Goal: Information Seeking & Learning: Learn about a topic

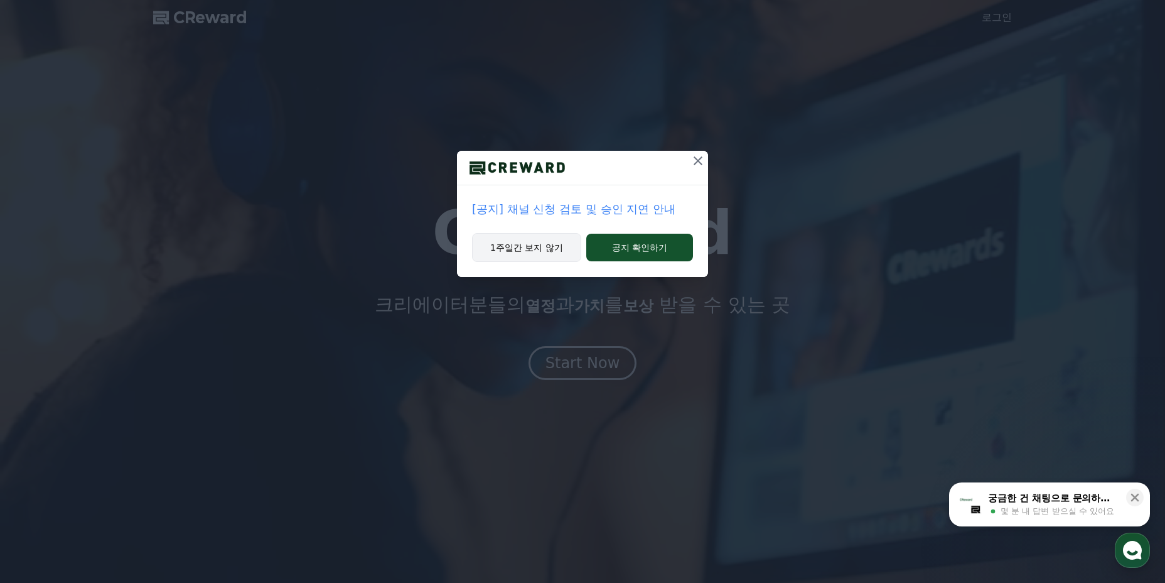
click at [549, 249] on button "1주일간 보지 않기" at bounding box center [526, 247] width 109 height 29
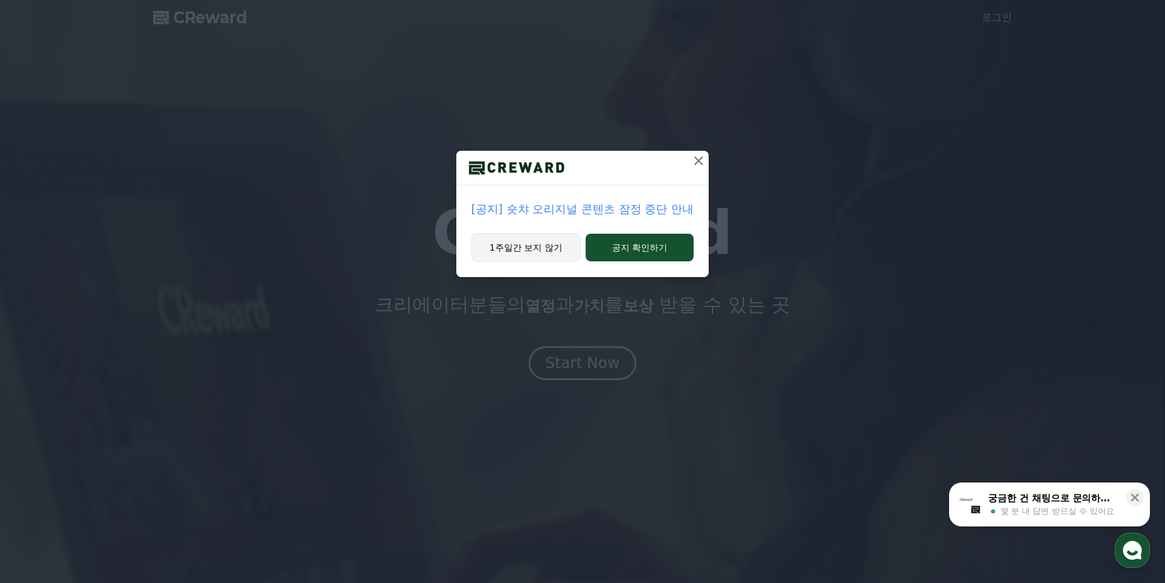
click at [539, 254] on button "1주일간 보지 않기" at bounding box center [526, 247] width 109 height 29
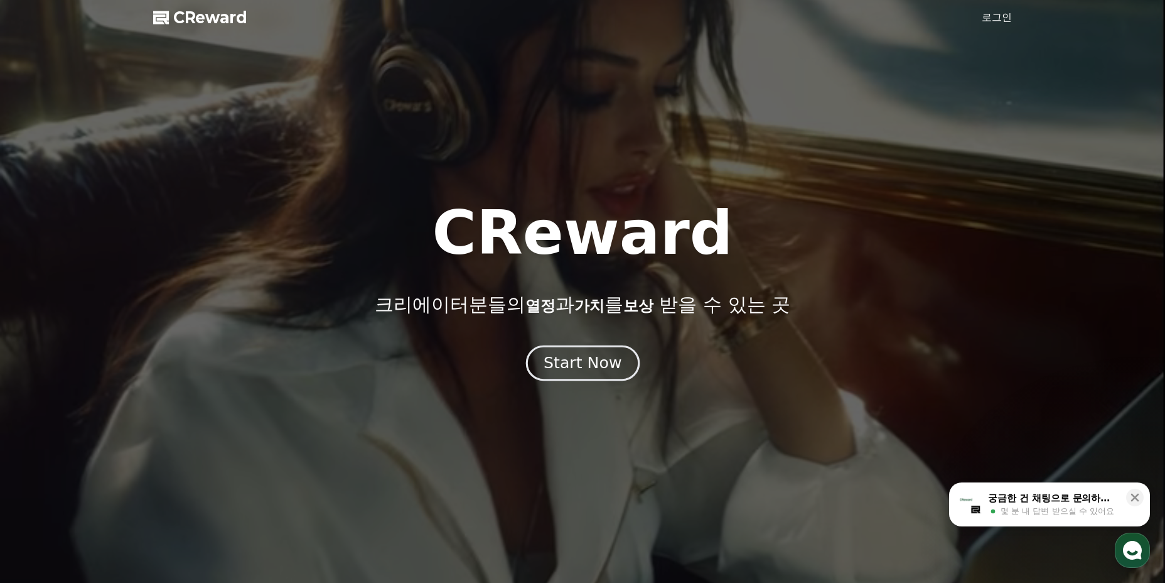
click at [579, 361] on div "Start Now" at bounding box center [583, 362] width 78 height 21
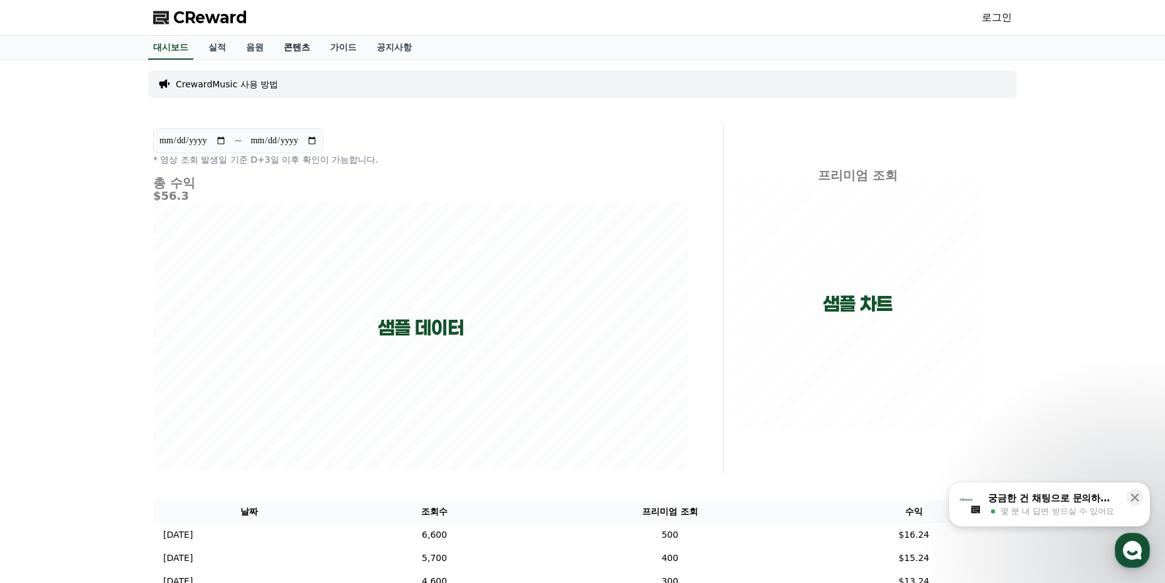
click at [291, 49] on link "콘텐츠" at bounding box center [297, 48] width 46 height 24
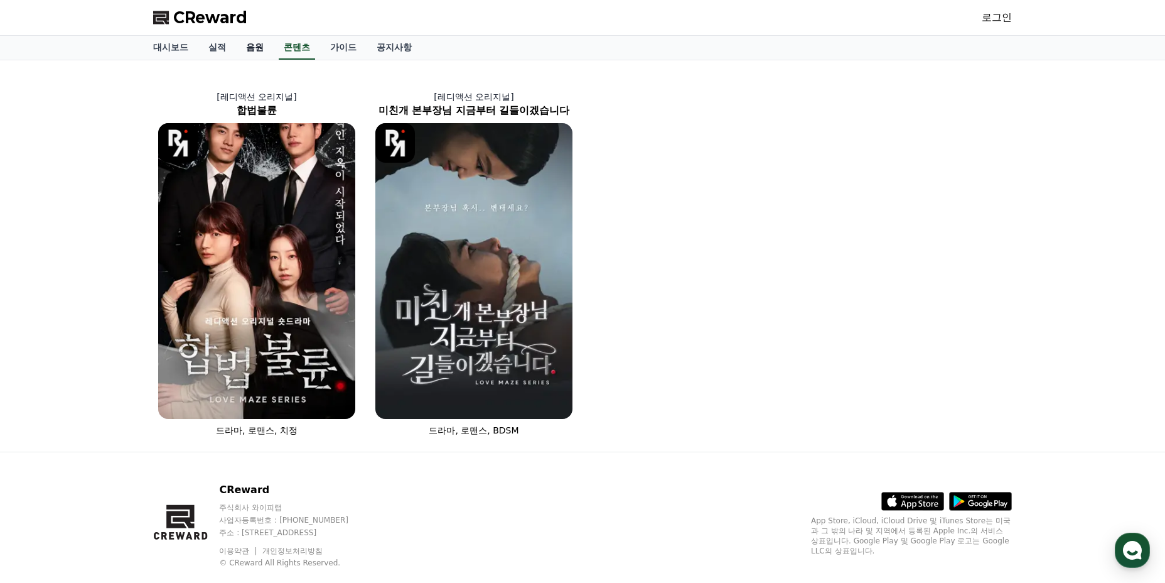
click at [256, 38] on link "음원" at bounding box center [255, 48] width 38 height 24
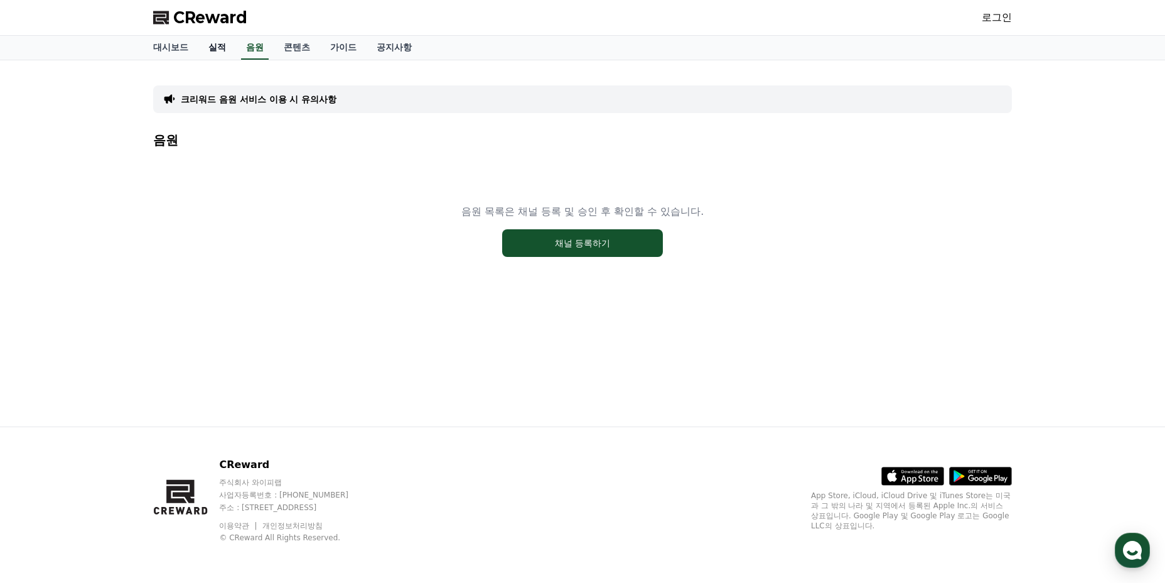
click at [220, 48] on link "실적" at bounding box center [217, 48] width 38 height 24
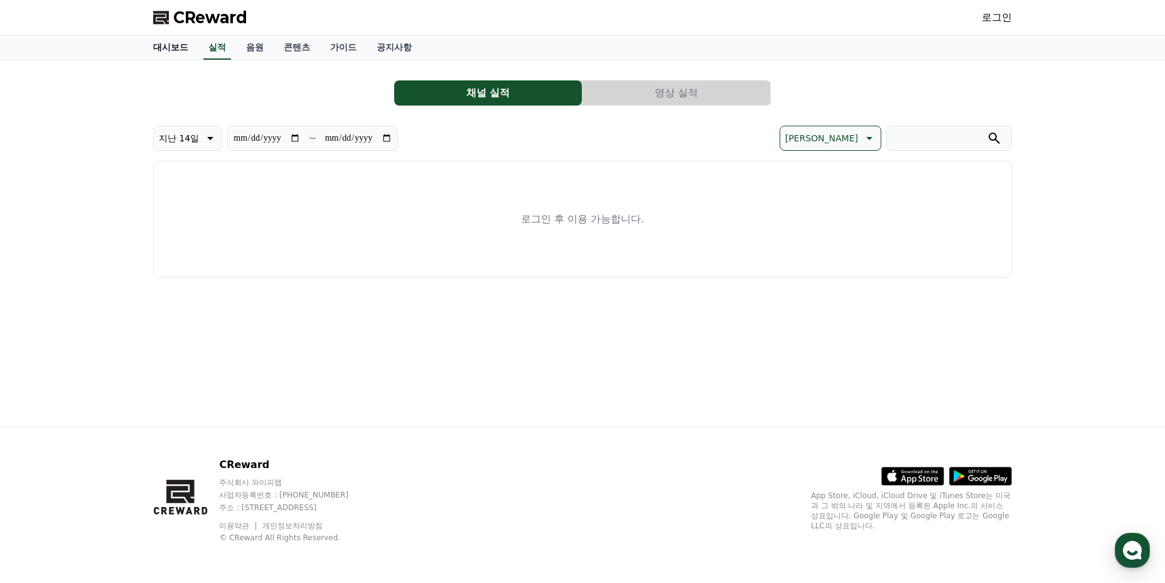
click at [183, 51] on link "대시보드" at bounding box center [170, 48] width 55 height 24
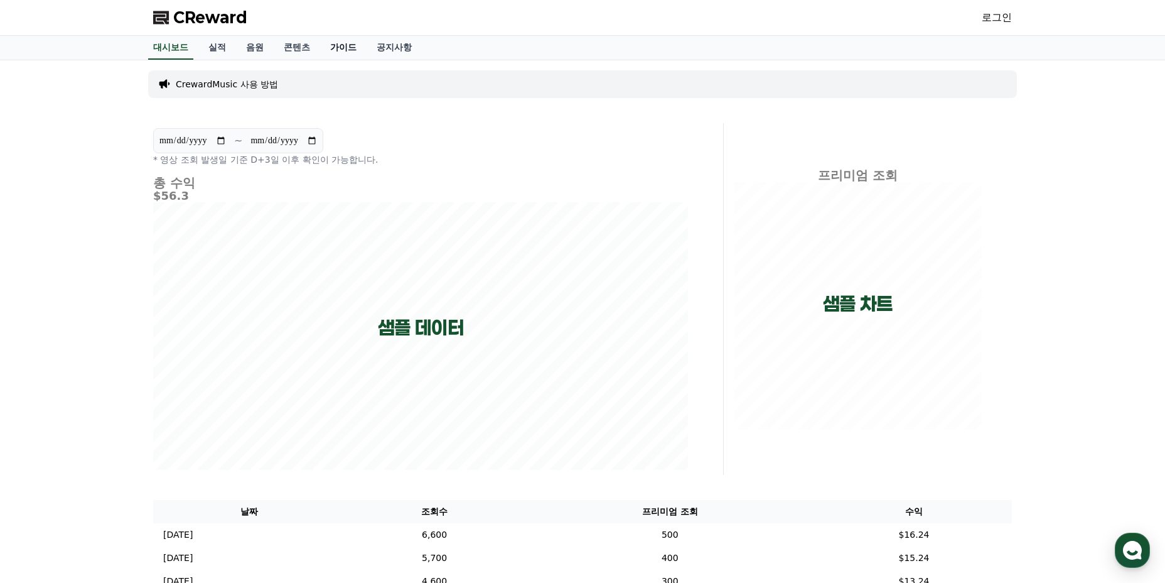
click at [332, 48] on link "가이드" at bounding box center [343, 48] width 46 height 24
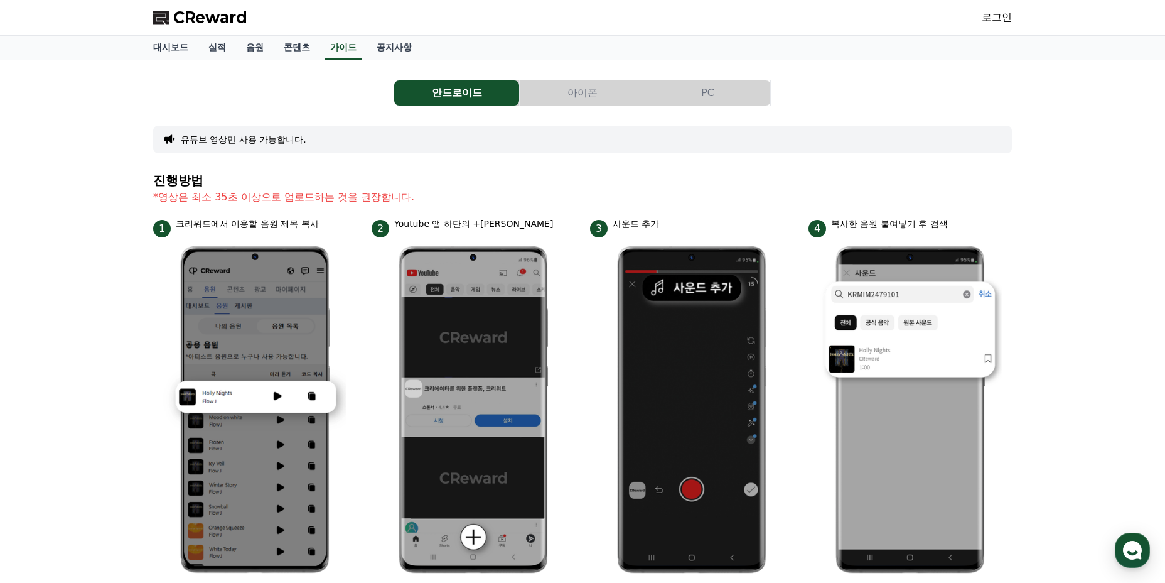
click at [585, 82] on button "아이폰" at bounding box center [582, 92] width 125 height 25
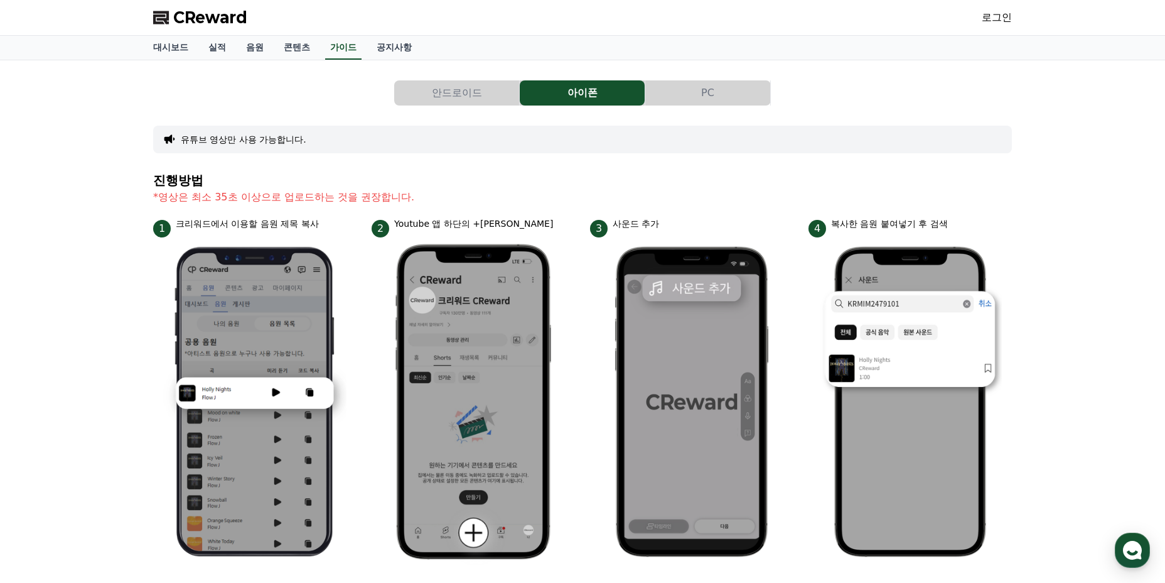
click at [433, 84] on button "안드로이드" at bounding box center [456, 92] width 125 height 25
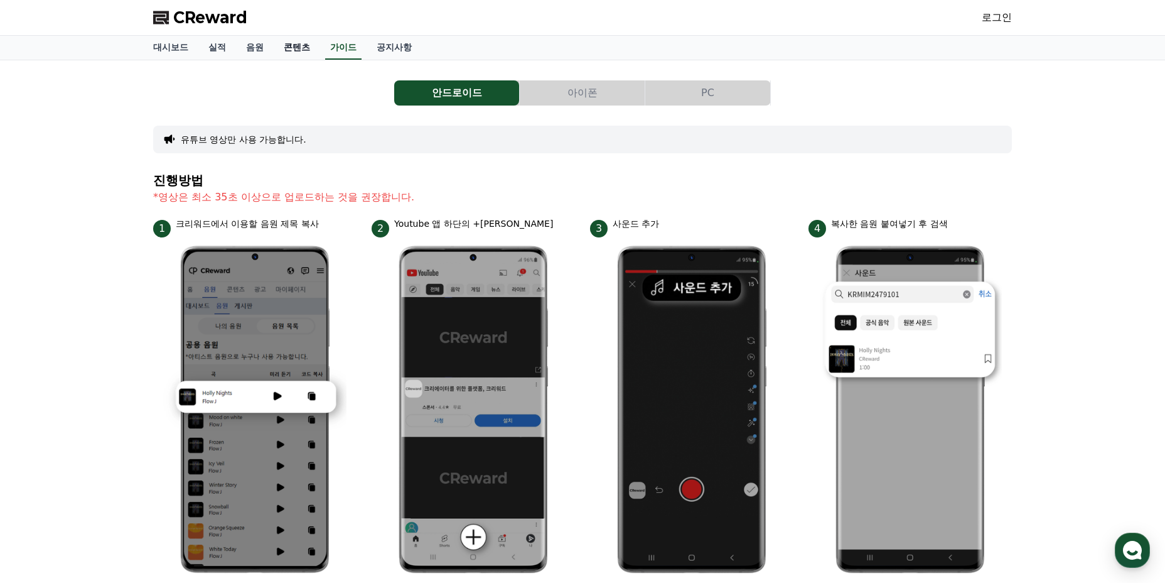
click at [302, 45] on link "콘텐츠" at bounding box center [297, 48] width 46 height 24
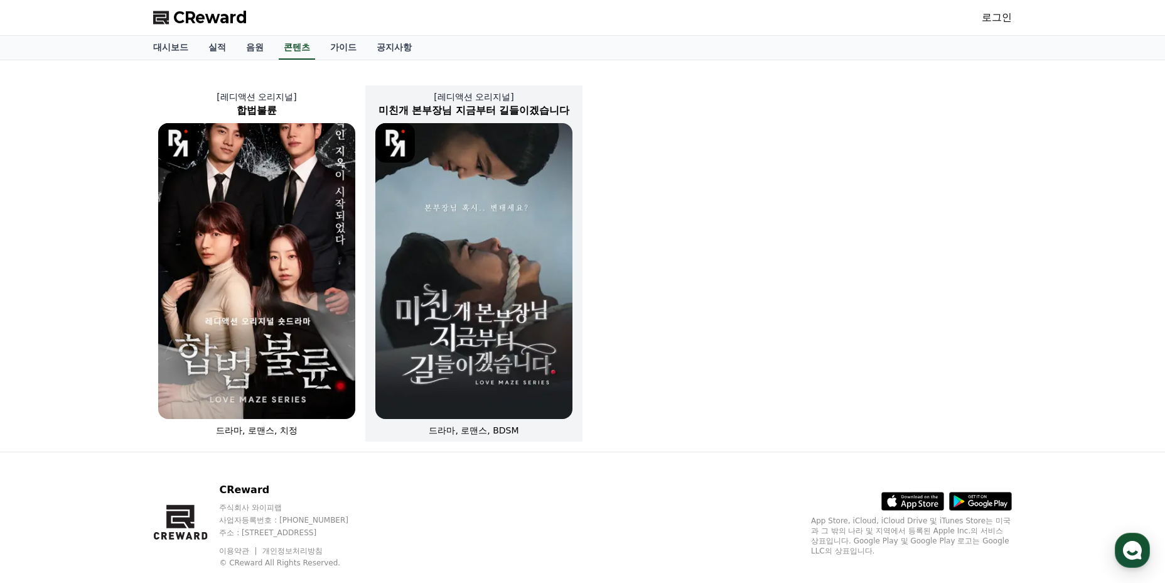
click at [415, 197] on img at bounding box center [473, 271] width 197 height 296
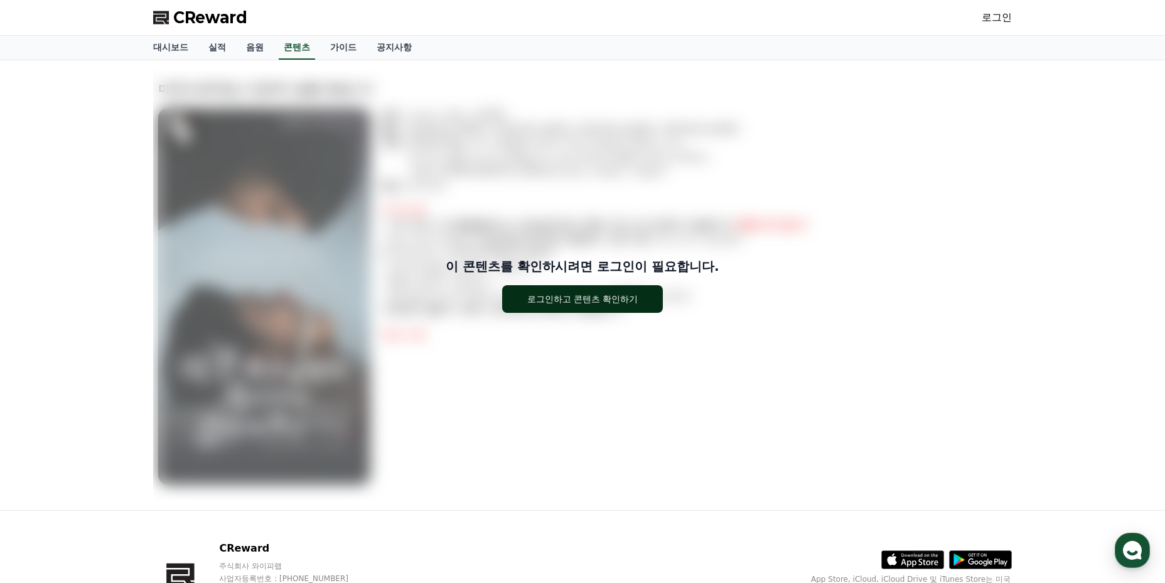
click at [583, 289] on button "로그인하고 콘텐츠 확인하기" at bounding box center [582, 299] width 161 height 28
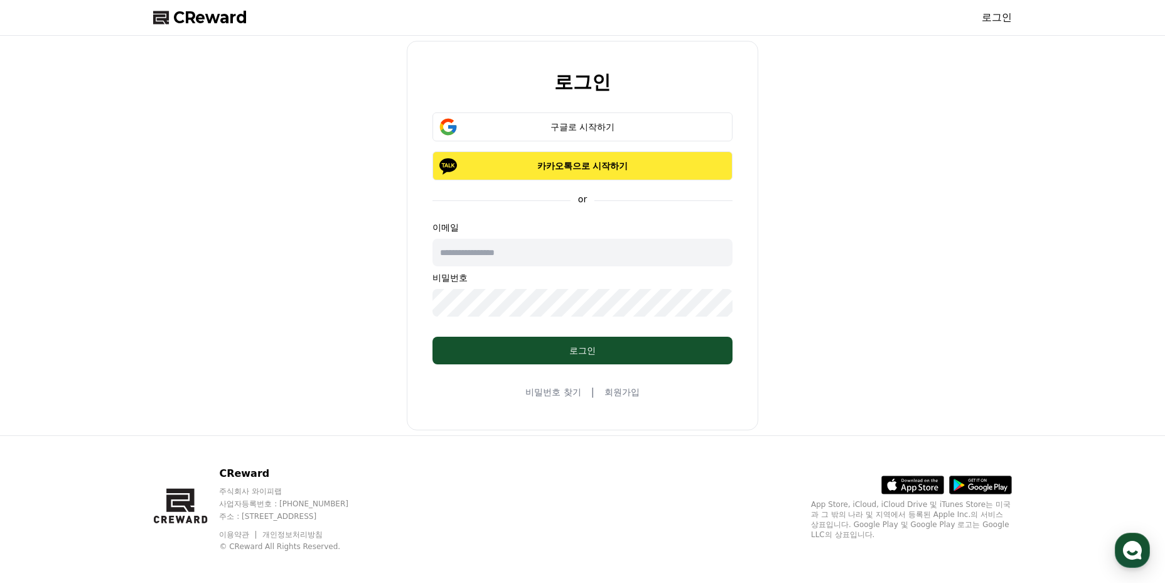
click at [526, 163] on p "카카오톡으로 시작하기" at bounding box center [583, 165] width 264 height 13
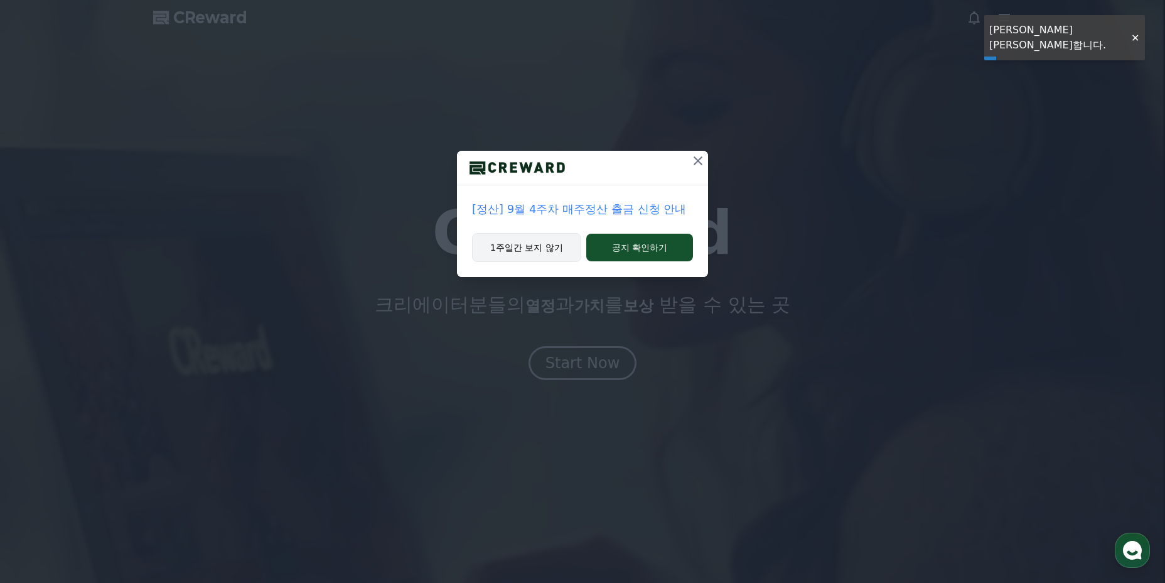
click at [545, 247] on button "1주일간 보지 않기" at bounding box center [526, 247] width 109 height 29
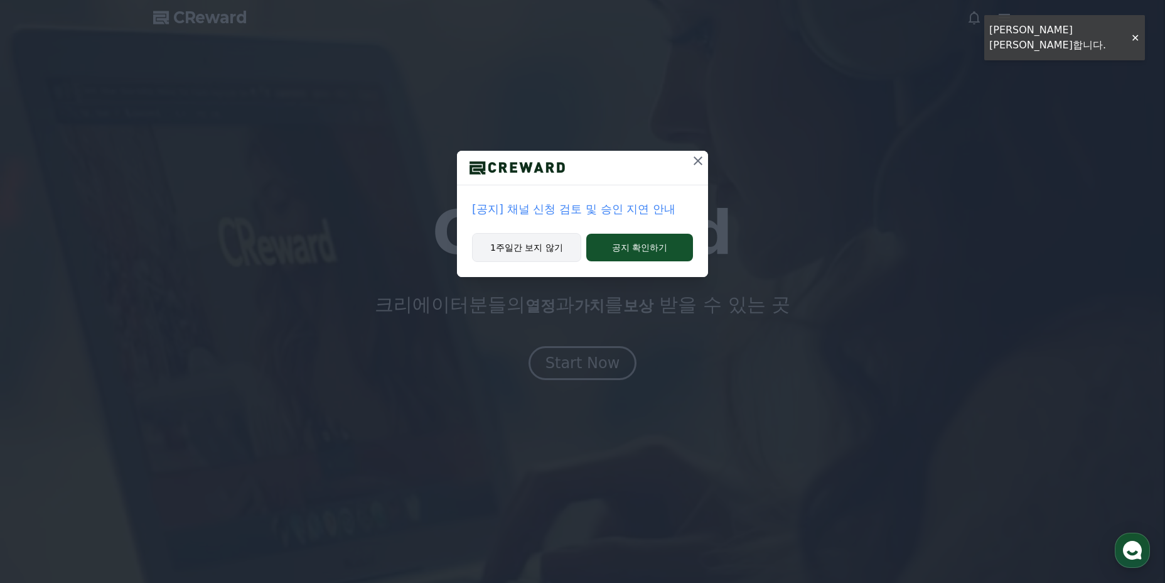
click at [542, 246] on button "1주일간 보지 않기" at bounding box center [526, 247] width 109 height 29
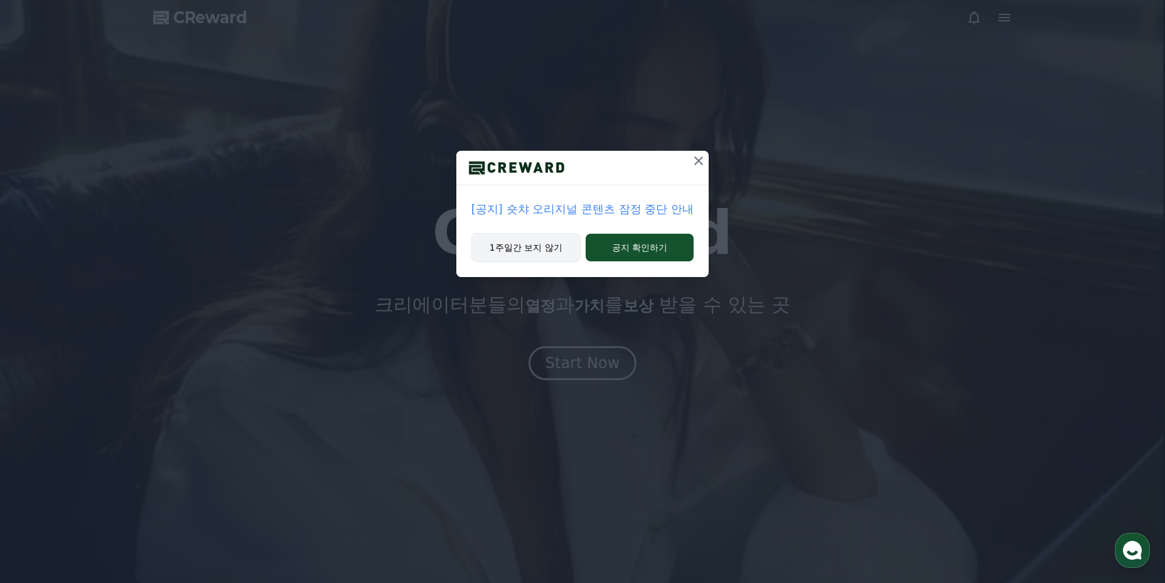
click at [544, 251] on button "1주일간 보지 않기" at bounding box center [526, 247] width 109 height 29
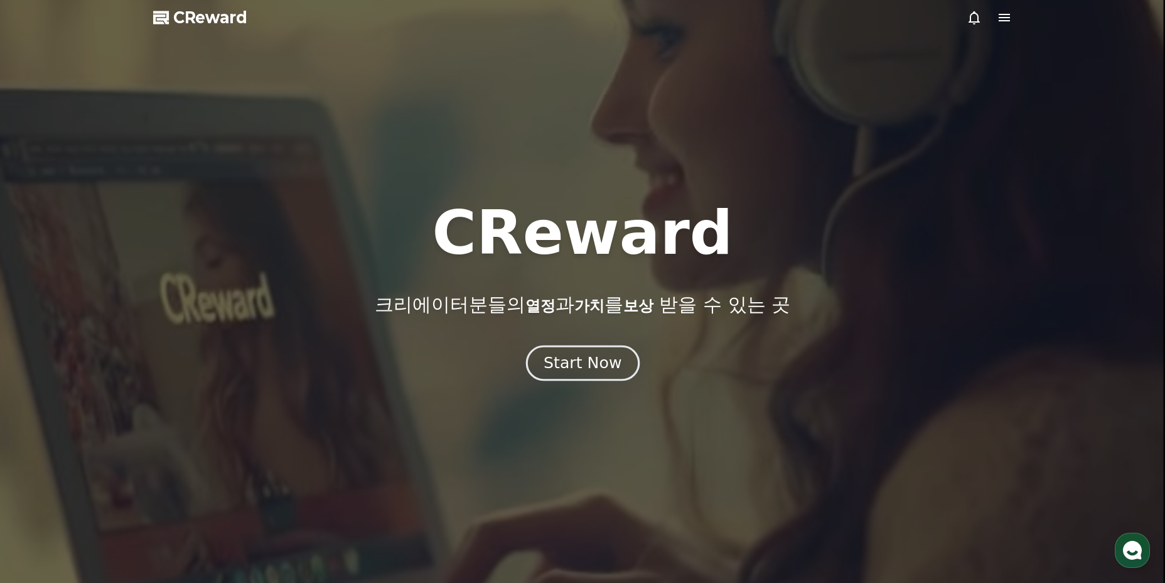
click at [572, 369] on div "Start Now" at bounding box center [583, 362] width 78 height 21
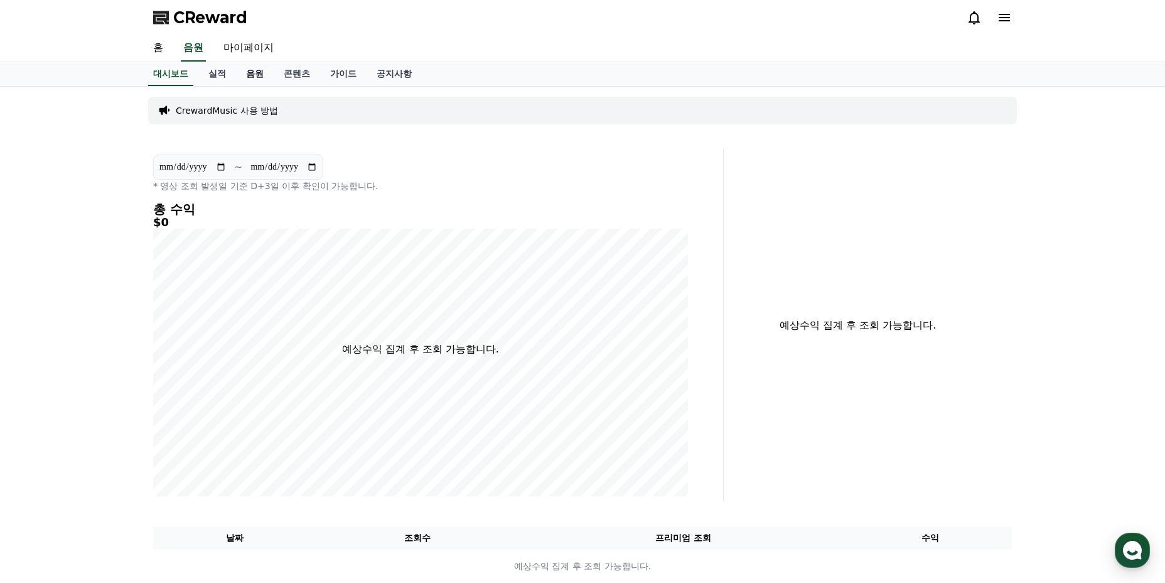
click at [266, 82] on link "음원" at bounding box center [255, 74] width 38 height 24
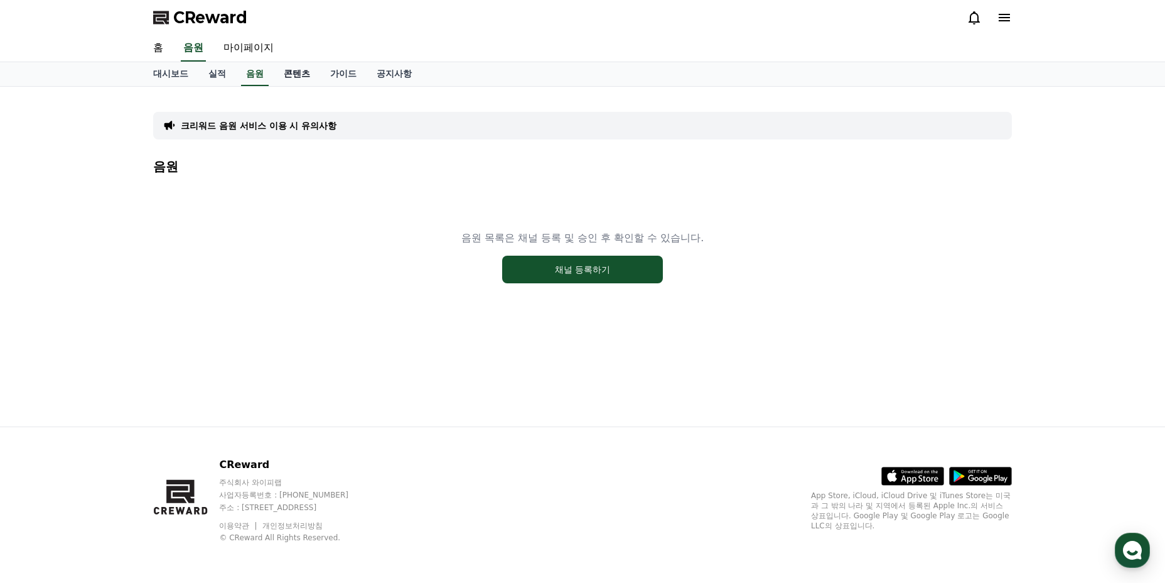
click at [303, 76] on link "콘텐츠" at bounding box center [297, 74] width 46 height 24
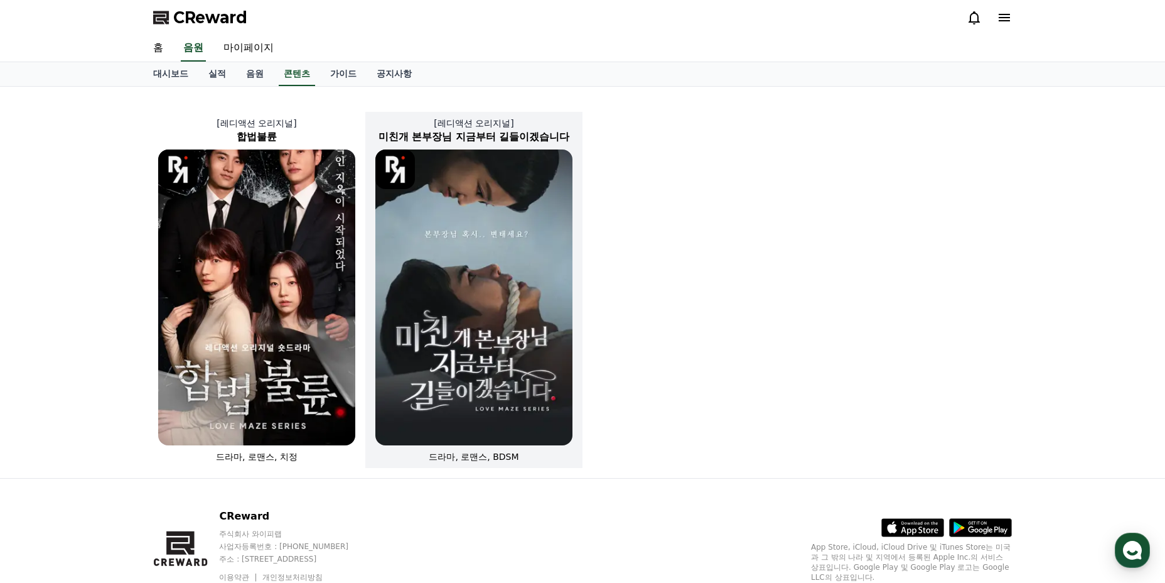
click at [454, 306] on img at bounding box center [473, 297] width 197 height 296
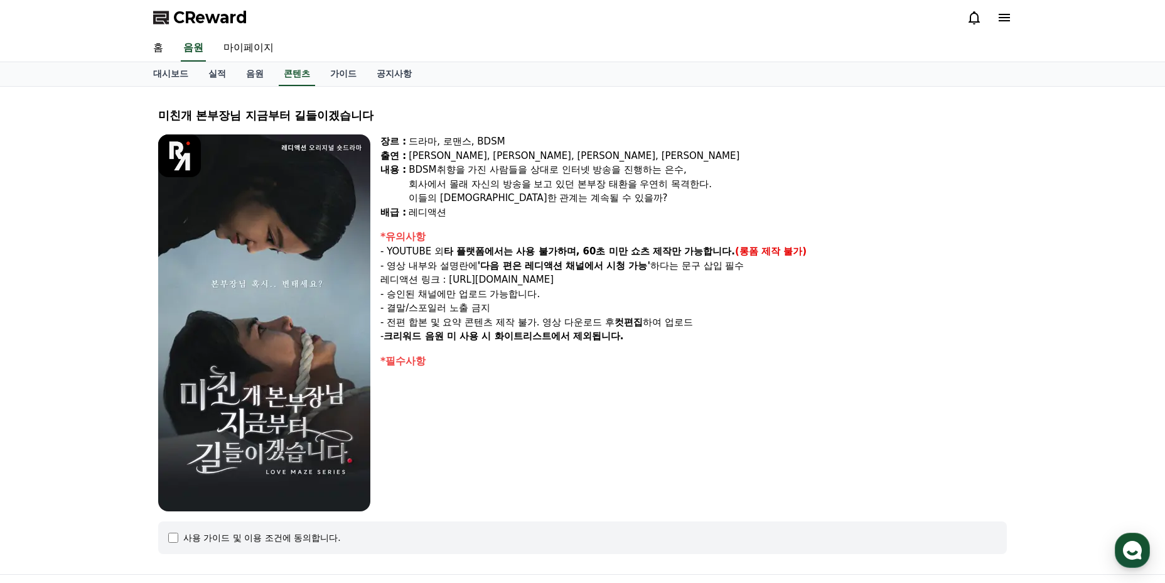
drag, startPoint x: 372, startPoint y: 298, endPoint x: 522, endPoint y: 340, distance: 156.0
click at [522, 340] on div "장르 : 드라마, 로맨스, BDSM 출연 : [PERSON_NAME], [PERSON_NAME], [PERSON_NAME], [PERSON_N…" at bounding box center [582, 322] width 849 height 377
click at [522, 340] on strong "크리워드 음원 미 사용 시 화이트리스트에서 제외됩니다." at bounding box center [504, 335] width 240 height 11
drag, startPoint x: 628, startPoint y: 337, endPoint x: 478, endPoint y: 315, distance: 151.1
click at [478, 315] on div "*유의사항 - YOUTUBE 외 타 플랫폼에서는 사용 불가하며, 60초 미만 쇼츠 제작만 가능합니다. (롱폼 제작 불가) - 영상 내부와 설명…" at bounding box center [693, 286] width 627 height 114
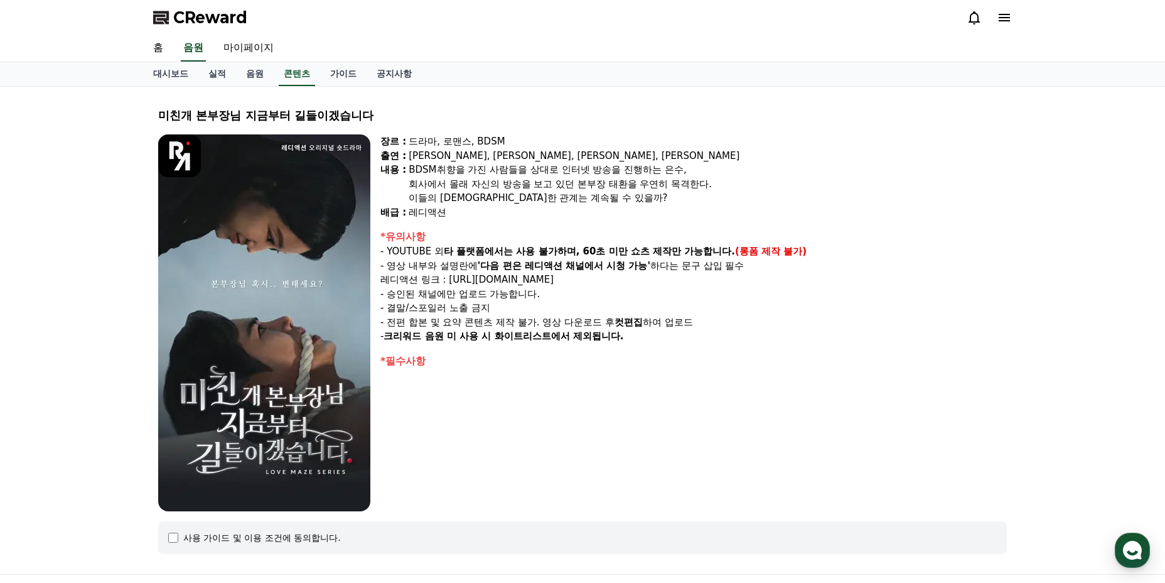
click at [478, 315] on p "- 전편 합본 및 요약 콘텐츠 제작 불가. 영상 다운로드 후 컷편집 하여 업로드" at bounding box center [693, 322] width 627 height 14
drag, startPoint x: 417, startPoint y: 305, endPoint x: 430, endPoint y: 314, distance: 15.8
click at [429, 313] on div "*유의사항 - YOUTUBE 외 타 플랫폼에서는 사용 불가하며, 60초 미만 쇼츠 제작만 가능합니다. (롱폼 제작 불가) - 영상 내부와 설명…" at bounding box center [693, 286] width 627 height 114
click at [432, 315] on p "- 전편 합본 및 요약 콘텐츠 제작 불가. 영상 다운로드 후 컷편집 하여 업로드" at bounding box center [693, 322] width 627 height 14
drag, startPoint x: 397, startPoint y: 302, endPoint x: 493, endPoint y: 336, distance: 101.3
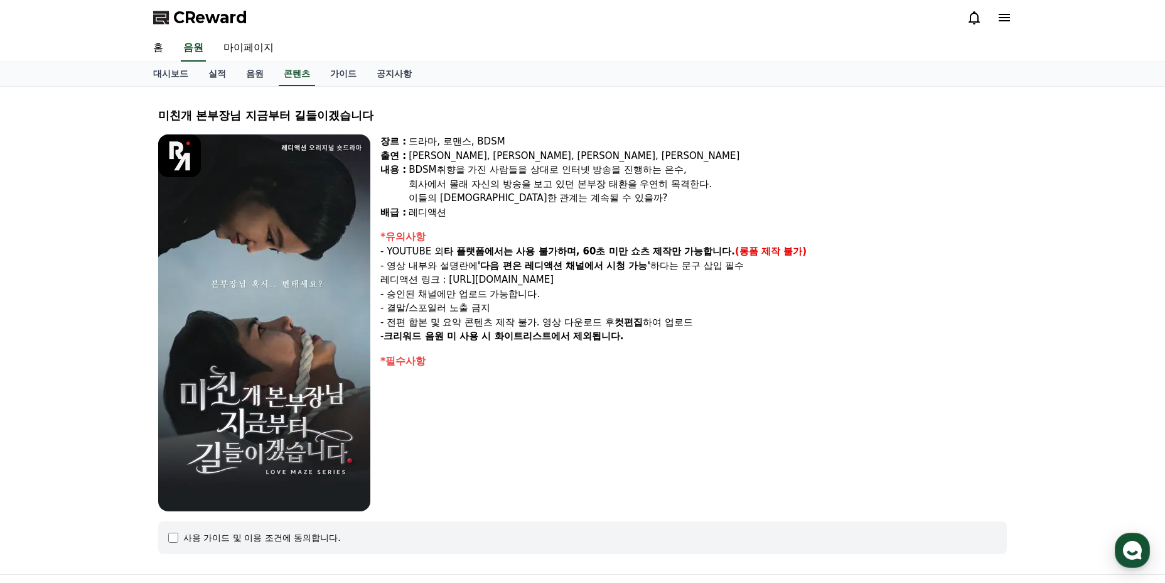
click at [490, 335] on div "*유의사항 - YOUTUBE 외 타 플랫폼에서는 사용 불가하며, 60초 미만 쇼츠 제작만 가능합니다. (롱폼 제작 불가) - 영상 내부와 설명…" at bounding box center [693, 286] width 627 height 114
click at [642, 317] on strong "컷편집" at bounding box center [629, 321] width 28 height 11
drag, startPoint x: 646, startPoint y: 338, endPoint x: 583, endPoint y: 330, distance: 63.3
click at [583, 330] on div "장르 : 드라마, 로맨스, BDSM 출연 : [PERSON_NAME], [PERSON_NAME], [PERSON_NAME], [PERSON_N…" at bounding box center [693, 322] width 627 height 377
click at [514, 319] on p "- 전편 합본 및 요약 콘텐츠 제작 불가. 영상 다운로드 후 컷편집 하여 업로드" at bounding box center [693, 322] width 627 height 14
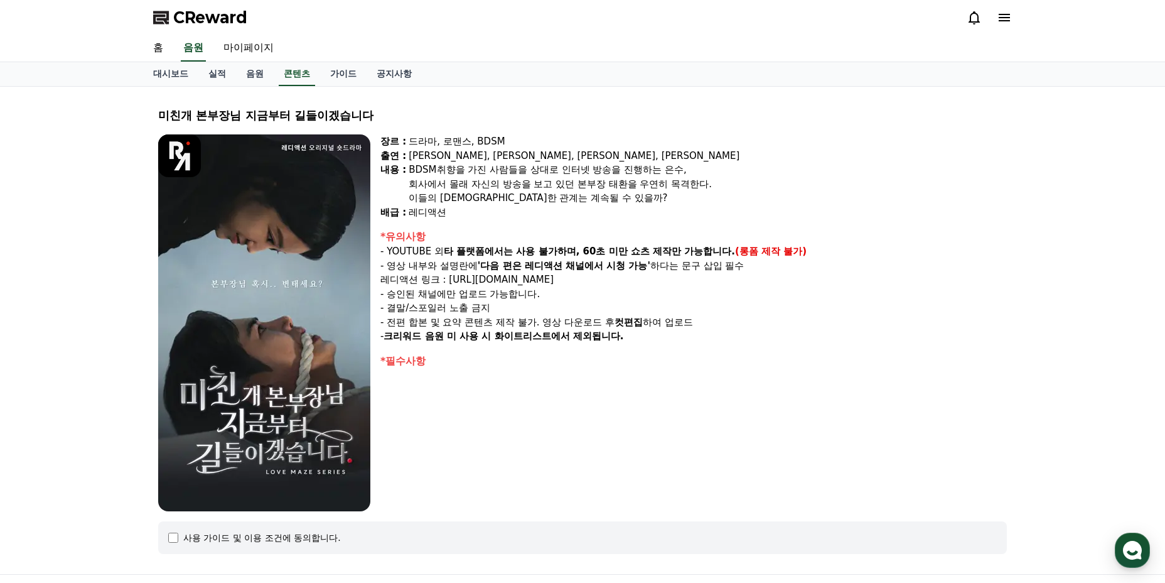
drag, startPoint x: 460, startPoint y: 248, endPoint x: 723, endPoint y: 270, distance: 264.0
click at [723, 270] on div "*유의사항 - YOUTUBE 외 타 플랫폼에서는 사용 불가하며, 60초 미만 쇼츠 제작만 가능합니다. (롱폼 제작 불가) - 영상 내부와 설명…" at bounding box center [693, 286] width 627 height 114
click at [755, 272] on p "- 영상 내부와 설명란에 '다음 편은 레디액션 채널에서 시청 가능' 하다는 문구 삽입 필수" at bounding box center [693, 266] width 627 height 14
drag, startPoint x: 783, startPoint y: 272, endPoint x: 559, endPoint y: 256, distance: 224.1
click at [562, 256] on div "*유의사항 - YOUTUBE 외 타 플랫폼에서는 사용 불가하며, 60초 미만 쇼츠 제작만 가능합니다. (롱폼 제작 불가) - 영상 내부와 설명…" at bounding box center [693, 286] width 627 height 114
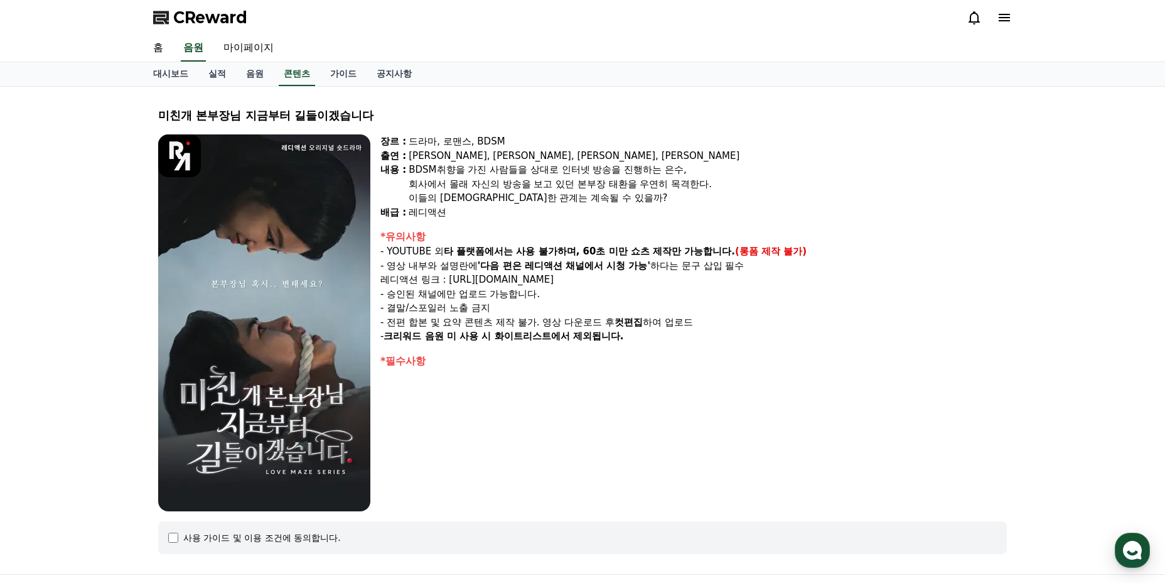
click at [557, 256] on strong "타 플랫폼에서는 사용 불가하며, 60초 미만 쇼츠 제작만 가능합니다." at bounding box center [589, 250] width 291 height 11
click at [497, 255] on strong "타 플랫폼에서는 사용 불가하며, 60초 미만 쇼츠 제작만 가능합니다." at bounding box center [589, 250] width 291 height 11
click at [517, 273] on p "레디액션 링크 : [URL][DOMAIN_NAME]" at bounding box center [693, 279] width 627 height 14
click at [504, 281] on p "레디액션 링크 : [URL][DOMAIN_NAME]" at bounding box center [693, 279] width 627 height 14
click at [281, 73] on link "콘텐츠" at bounding box center [297, 74] width 36 height 24
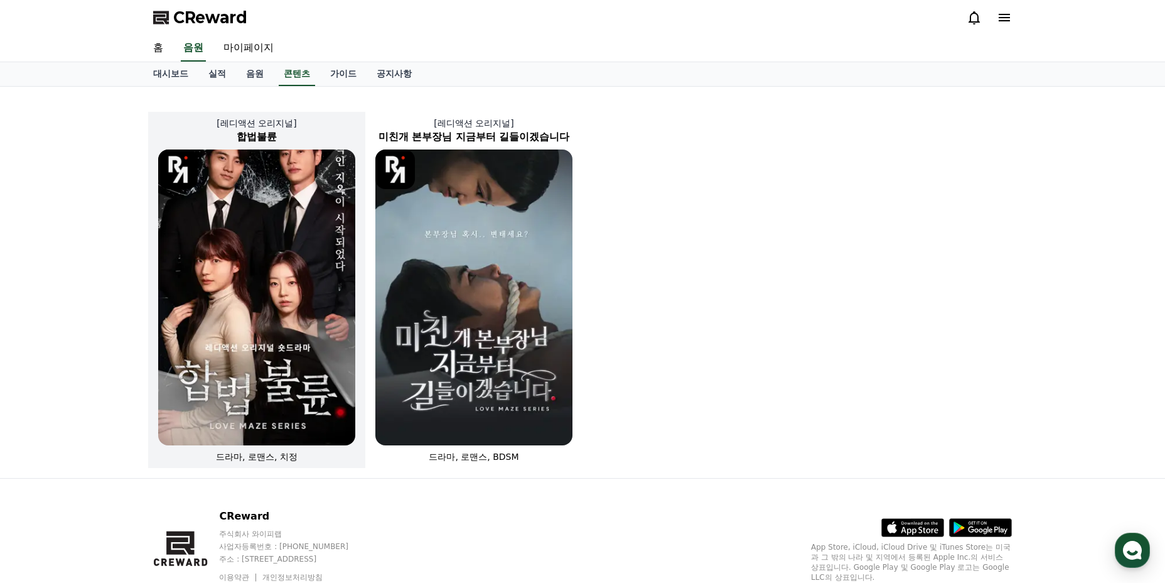
click at [244, 208] on img at bounding box center [256, 297] width 197 height 296
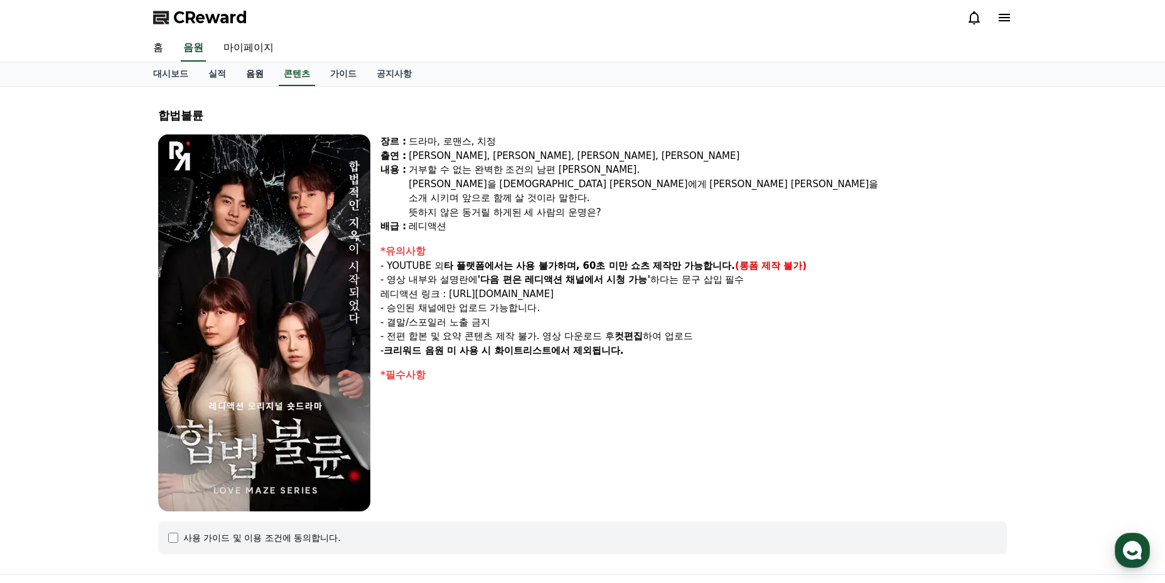
click at [248, 71] on link "음원" at bounding box center [255, 74] width 38 height 24
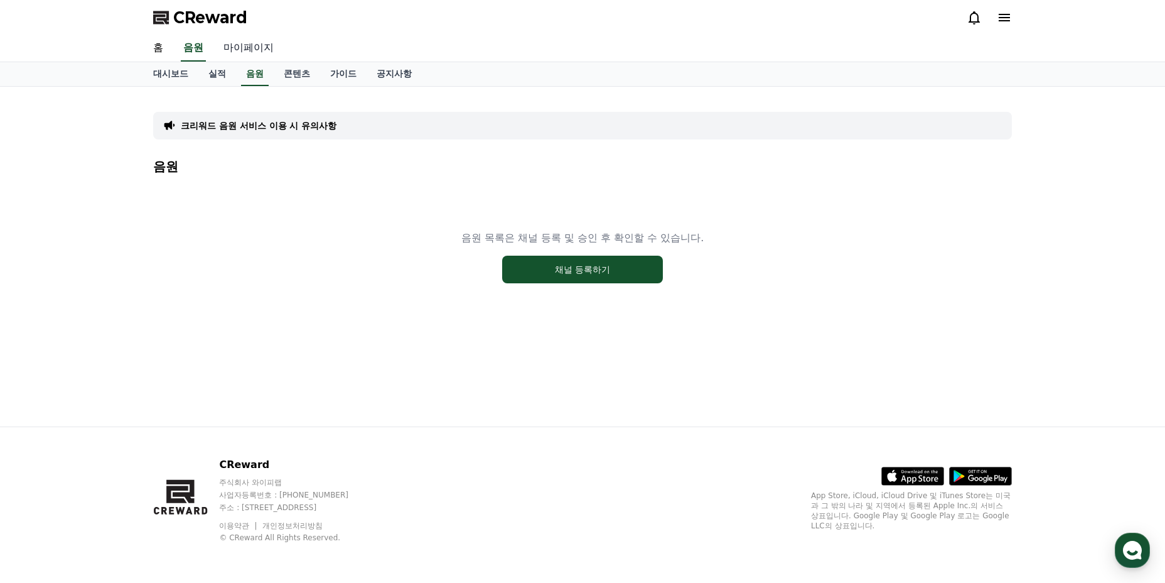
click at [234, 61] on link "마이페이지" at bounding box center [248, 48] width 70 height 26
select select "**********"
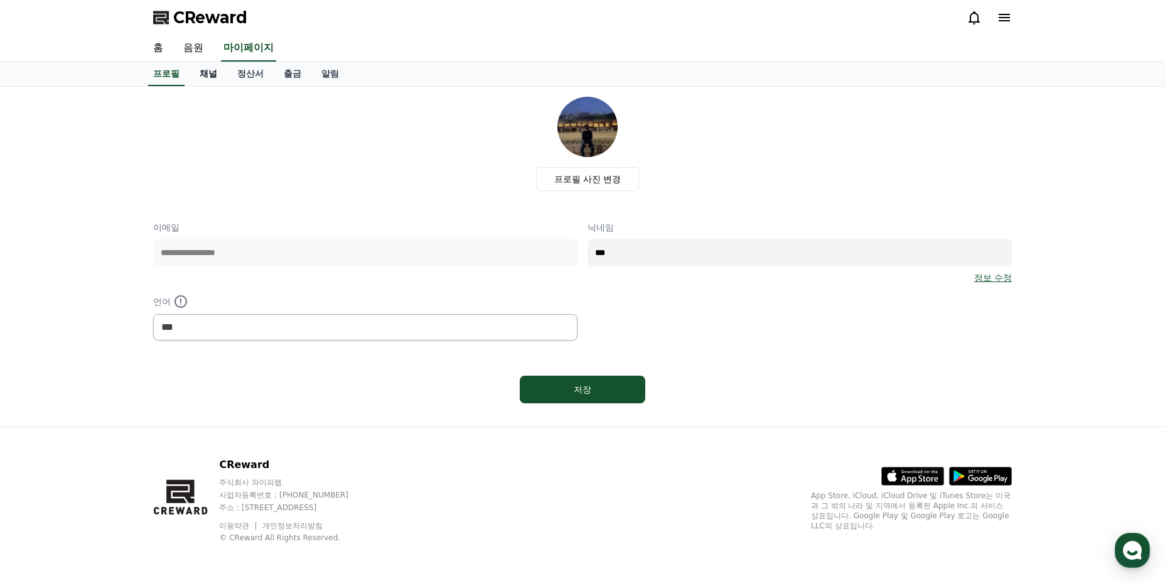
click at [202, 77] on link "채널" at bounding box center [209, 74] width 38 height 24
